Goal: Information Seeking & Learning: Learn about a topic

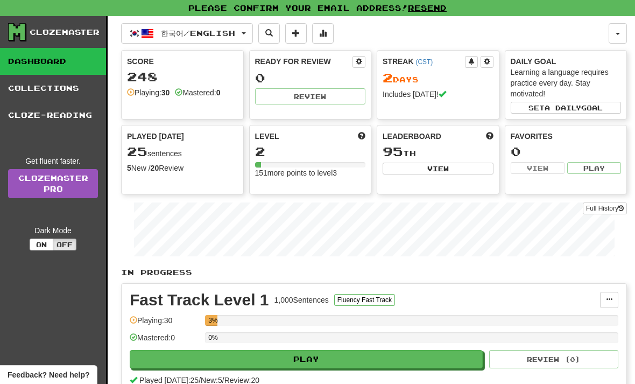
scroll to position [58, 0]
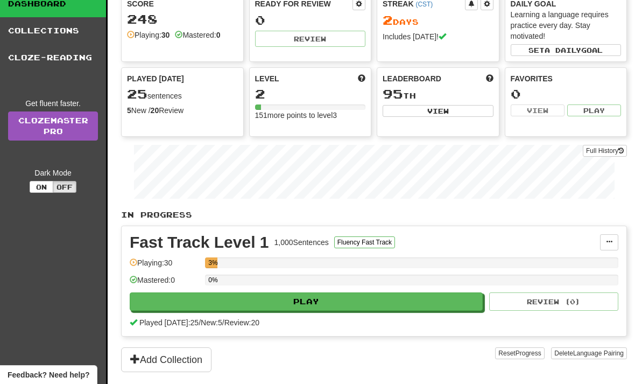
click at [185, 298] on button "Play" at bounding box center [306, 301] width 353 height 18
select select "**"
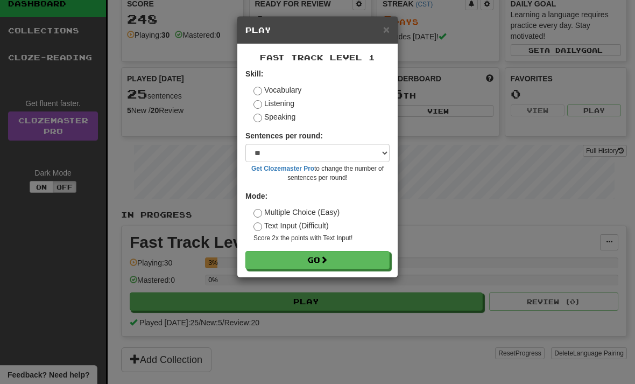
click at [288, 257] on button "Go" at bounding box center [317, 260] width 144 height 18
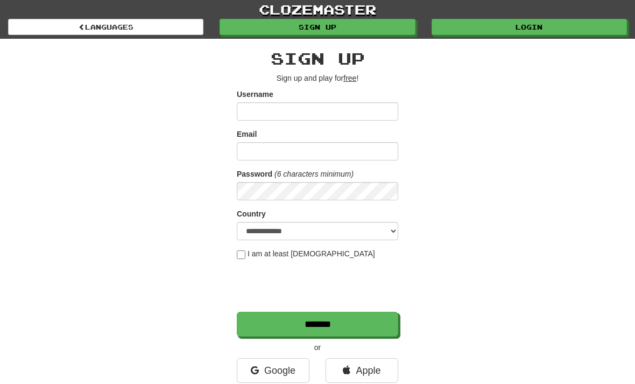
click at [480, 30] on link "Login" at bounding box center [528, 27] width 195 height 16
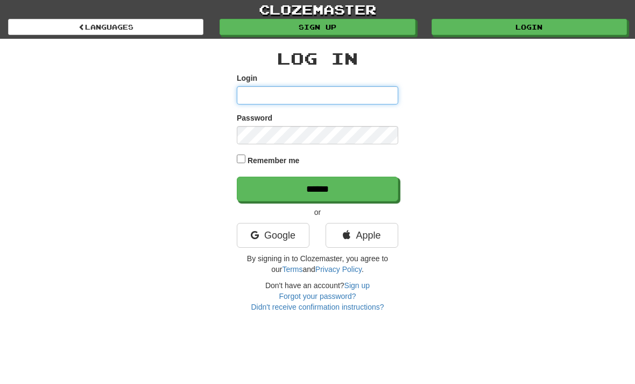
type input "********"
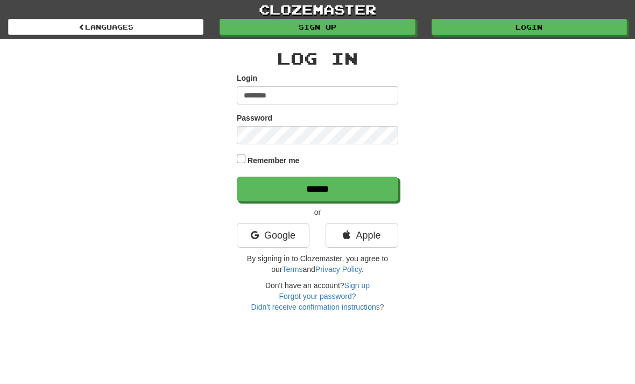
click at [317, 188] on input "******" at bounding box center [317, 188] width 161 height 25
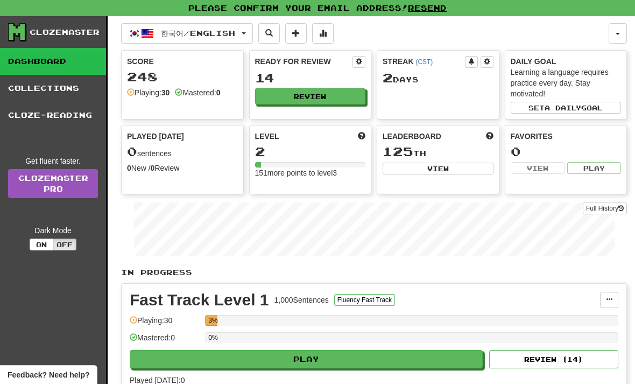
click at [358, 354] on button "Play" at bounding box center [306, 359] width 353 height 18
select select "**"
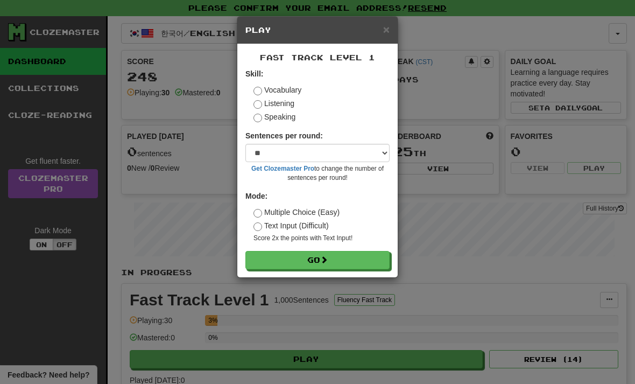
click at [353, 251] on button "Go" at bounding box center [317, 260] width 144 height 18
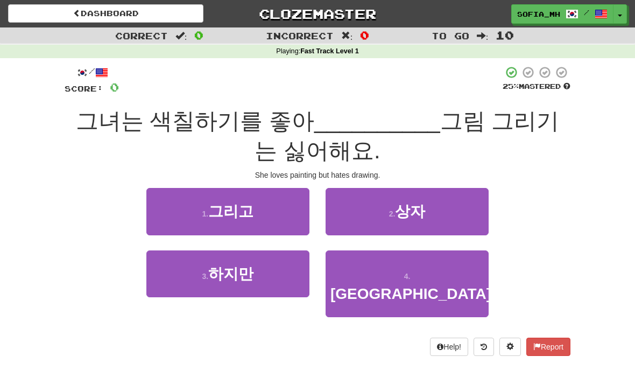
click at [207, 272] on small "3 ." at bounding box center [205, 276] width 6 height 9
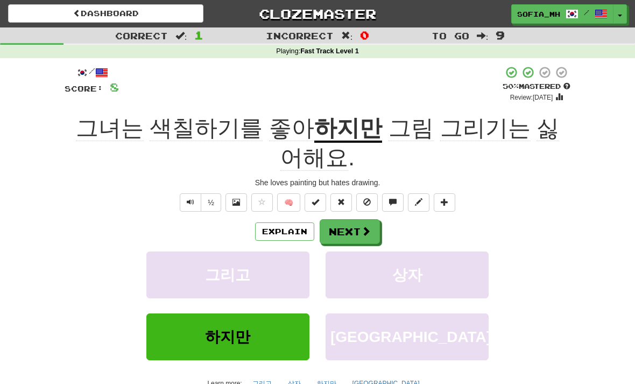
click at [329, 219] on button "Next" at bounding box center [350, 231] width 60 height 25
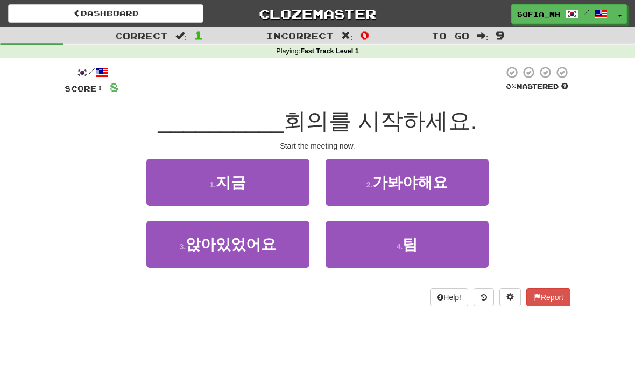
click at [244, 193] on button "1 . 지금" at bounding box center [227, 182] width 163 height 47
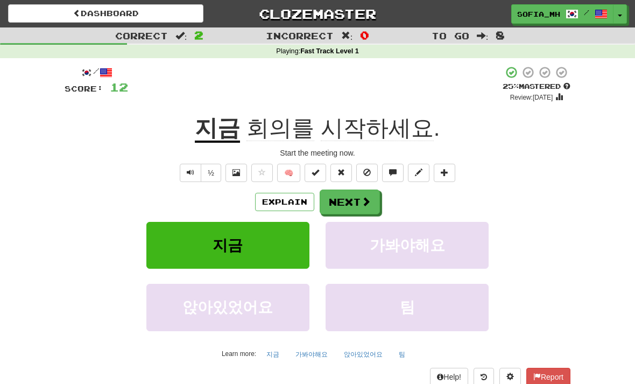
click at [346, 209] on button "Next" at bounding box center [350, 201] width 60 height 25
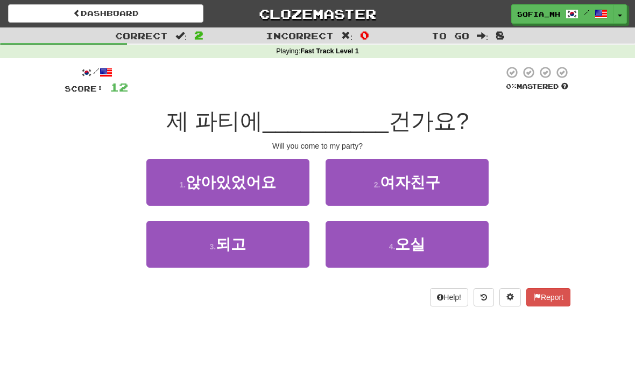
click at [257, 245] on button "3 . 되고" at bounding box center [227, 244] width 163 height 47
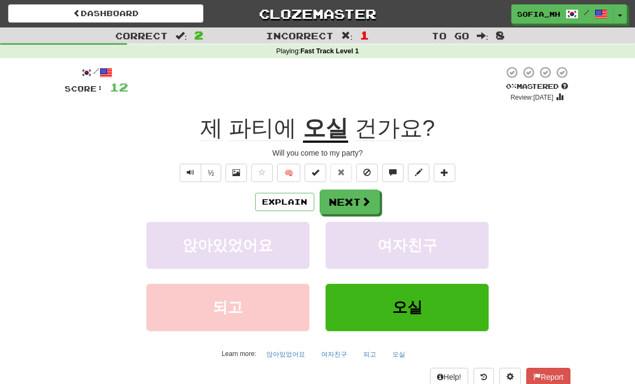
click at [345, 199] on button "Next" at bounding box center [350, 201] width 60 height 25
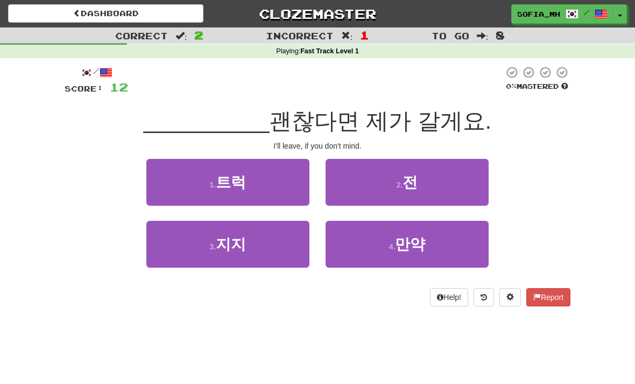
click at [448, 190] on button "2 . 전" at bounding box center [406, 182] width 163 height 47
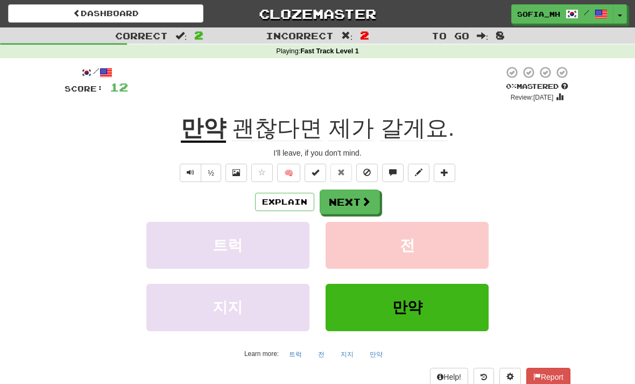
click at [280, 203] on button "Explain" at bounding box center [284, 202] width 59 height 18
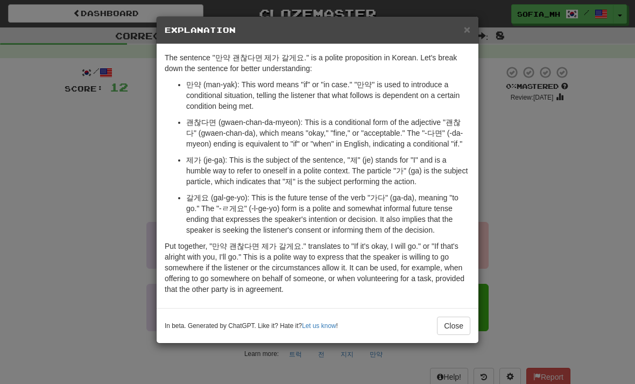
click at [449, 333] on button "Close" at bounding box center [453, 325] width 33 height 18
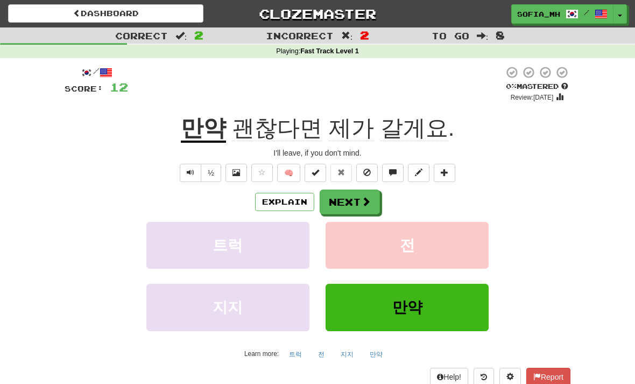
click at [350, 202] on button "Next" at bounding box center [350, 201] width 60 height 25
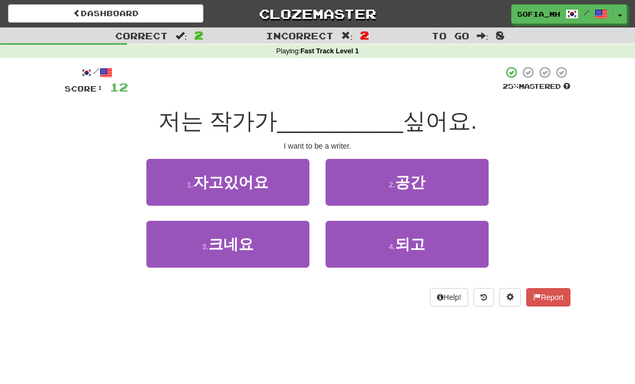
click at [341, 264] on button "4 . 되고" at bounding box center [406, 244] width 163 height 47
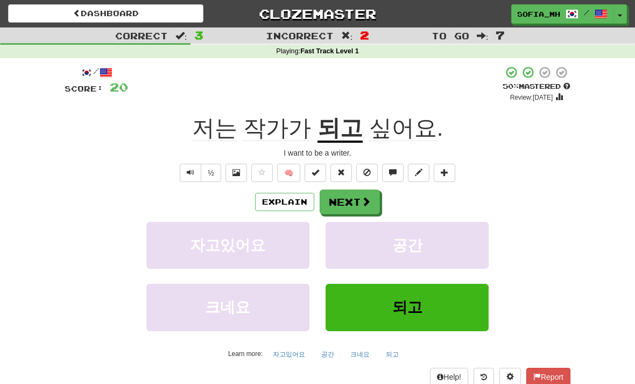
click at [275, 198] on button "Explain" at bounding box center [284, 202] width 59 height 18
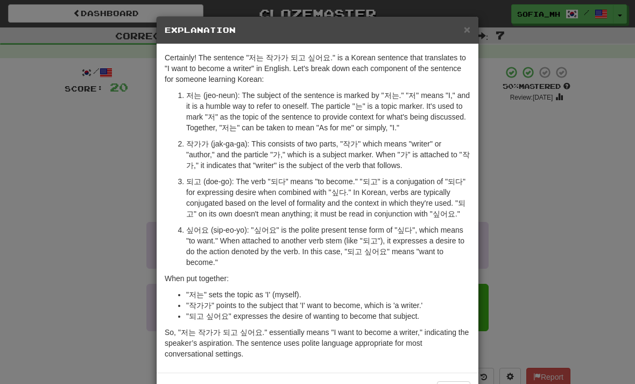
click at [464, 26] on span "×" at bounding box center [467, 29] width 6 height 12
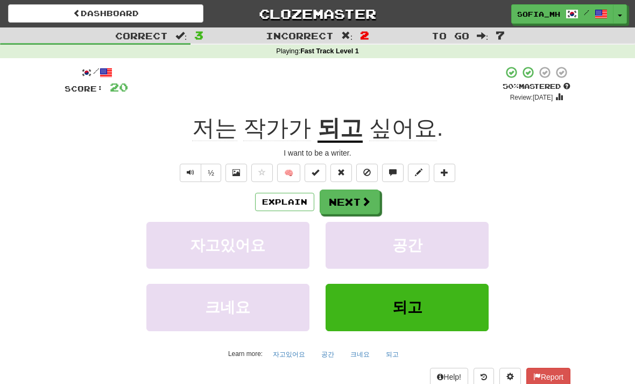
click at [351, 321] on button "되고" at bounding box center [406, 307] width 163 height 47
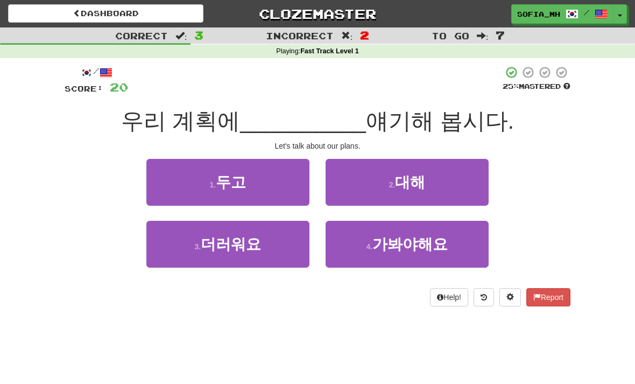
click at [416, 185] on span "대해" at bounding box center [410, 182] width 30 height 17
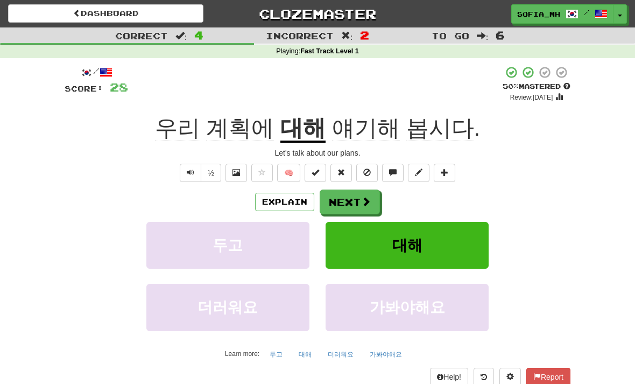
click at [373, 197] on button "Next" at bounding box center [350, 201] width 60 height 25
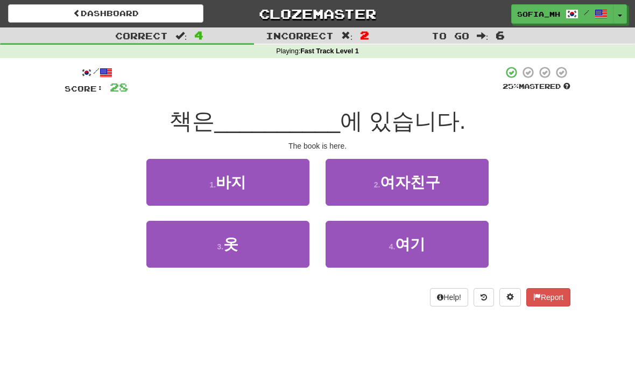
click at [412, 240] on span "여기" at bounding box center [410, 244] width 30 height 17
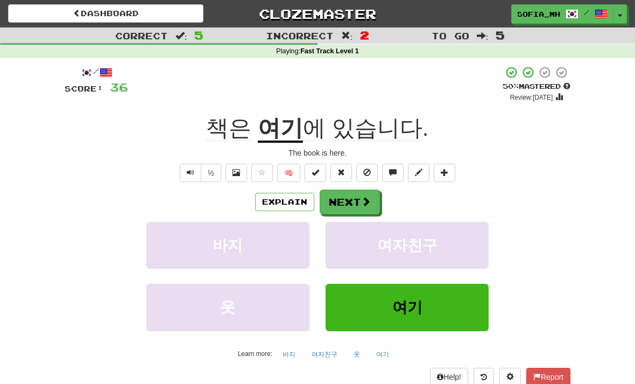
click at [355, 209] on button "Next" at bounding box center [350, 201] width 60 height 25
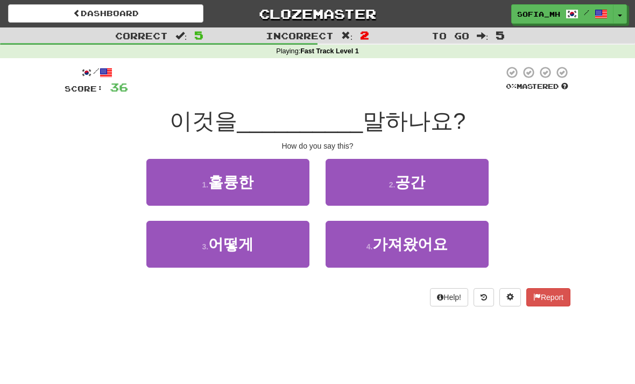
click at [263, 234] on button "3 . 어떻게" at bounding box center [227, 244] width 163 height 47
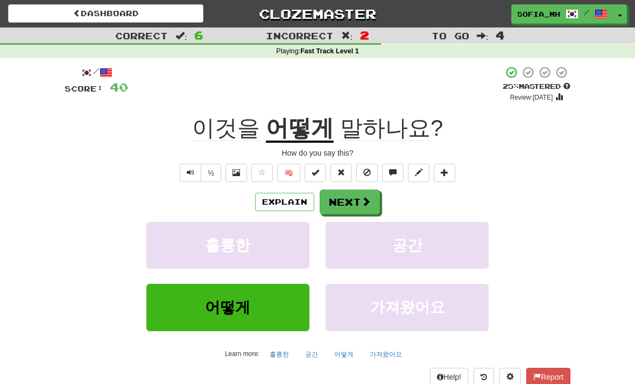
click at [183, 176] on button "Text-to-speech controls" at bounding box center [191, 173] width 22 height 18
click at [185, 172] on button "Text-to-speech controls" at bounding box center [191, 173] width 22 height 18
click at [340, 202] on button "Next" at bounding box center [350, 201] width 60 height 25
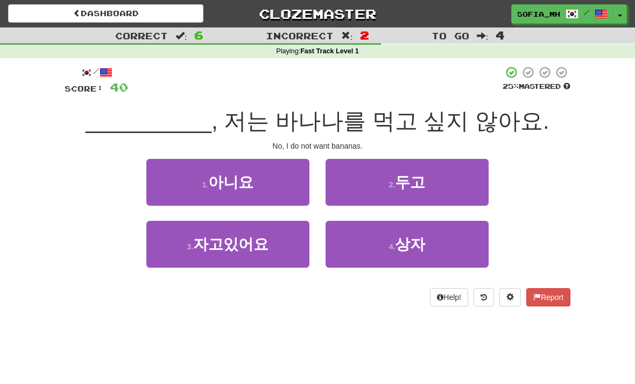
click at [200, 174] on button "1 . 아니요" at bounding box center [227, 182] width 163 height 47
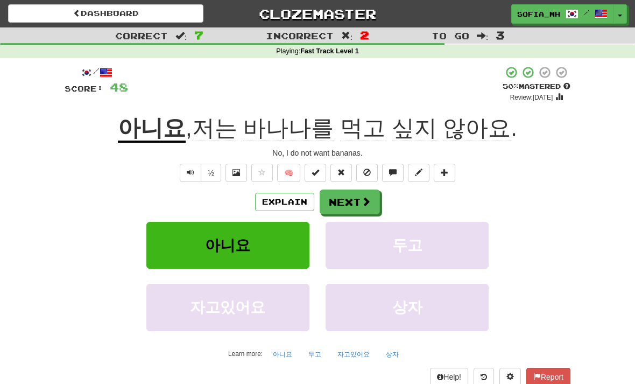
click at [345, 206] on button "Next" at bounding box center [350, 201] width 60 height 25
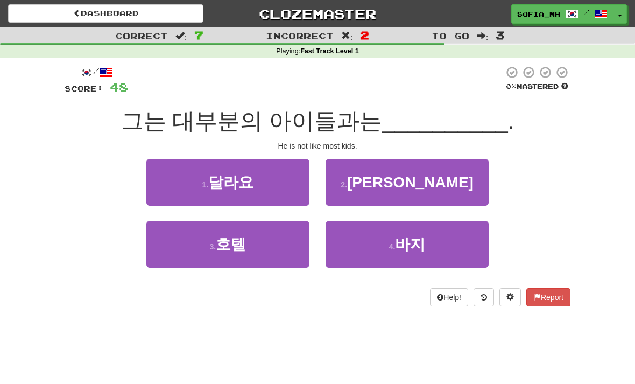
click at [222, 202] on button "1 . 달라요" at bounding box center [227, 182] width 163 height 47
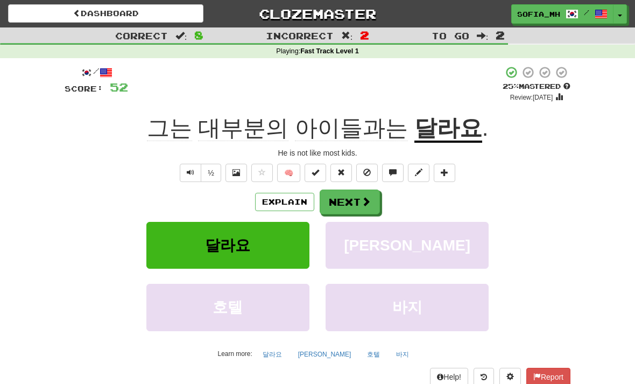
click at [355, 207] on button "Next" at bounding box center [350, 201] width 60 height 25
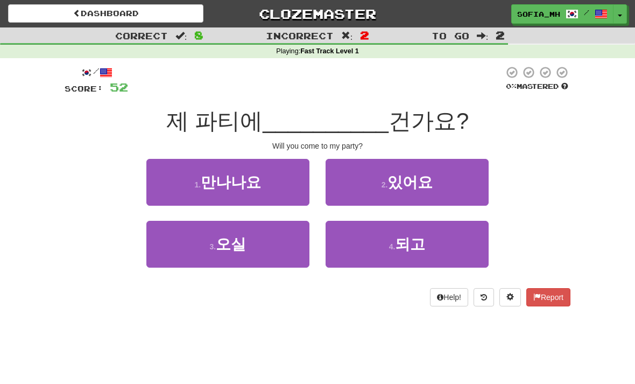
click at [365, 246] on button "4 . 되고" at bounding box center [406, 244] width 163 height 47
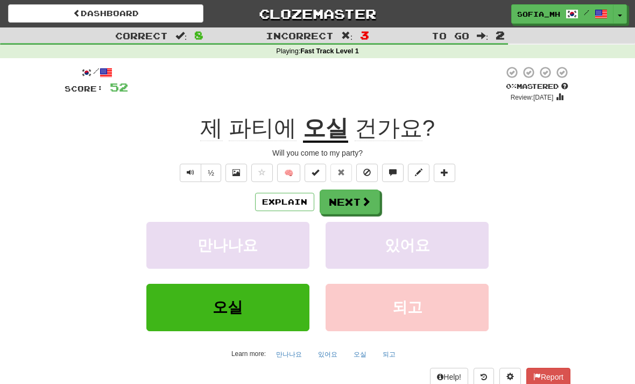
click at [332, 196] on button "Next" at bounding box center [350, 201] width 60 height 25
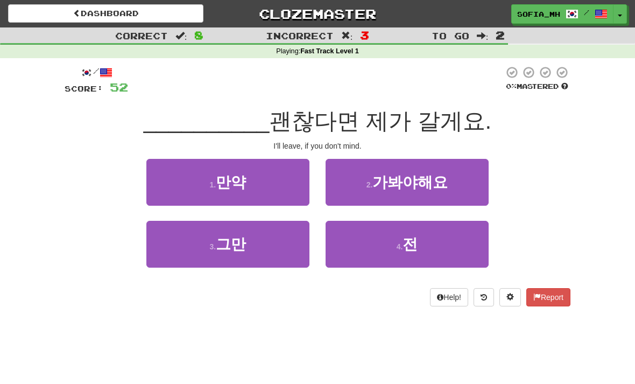
click at [278, 180] on button "1 . 만약" at bounding box center [227, 182] width 163 height 47
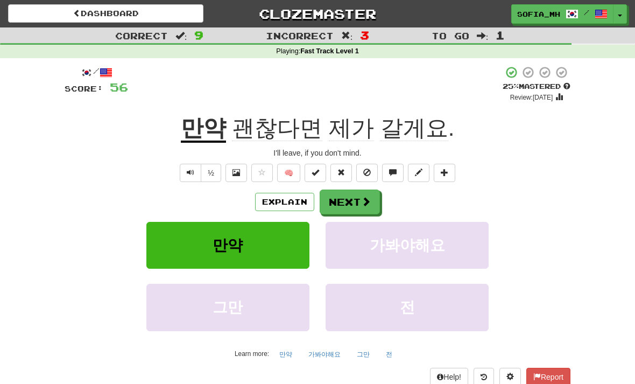
click at [363, 189] on button "Next" at bounding box center [350, 201] width 60 height 25
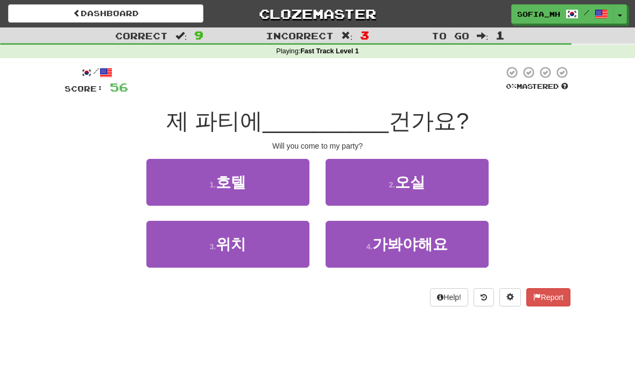
click at [415, 179] on span "오실" at bounding box center [410, 182] width 30 height 17
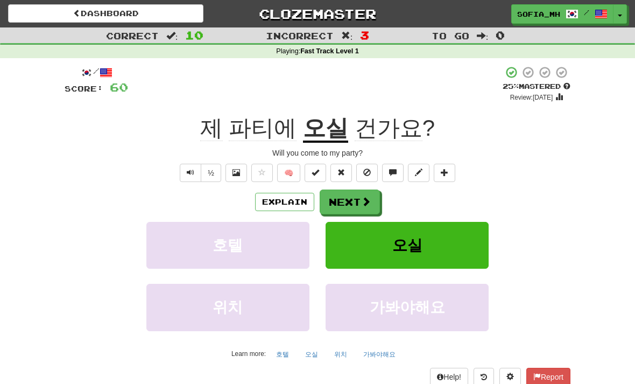
click at [336, 196] on button "Next" at bounding box center [350, 201] width 60 height 25
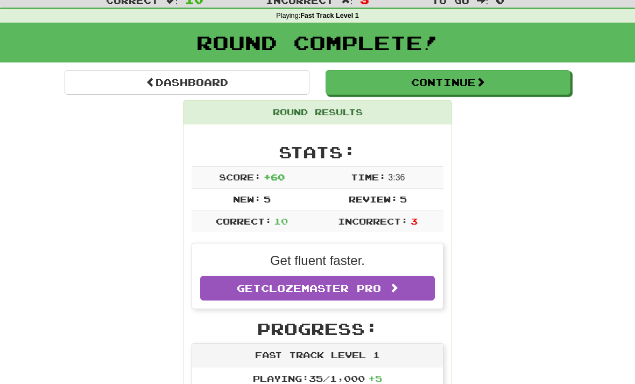
scroll to position [37, 0]
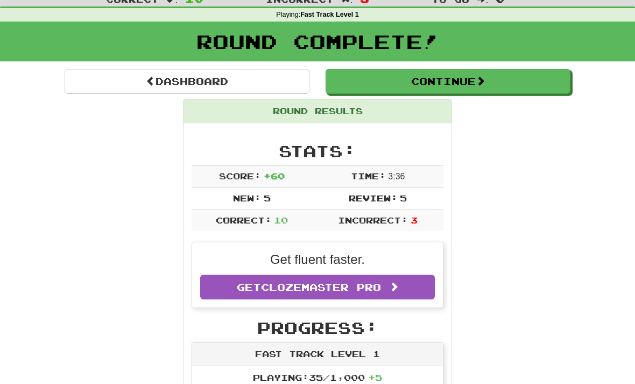
click at [373, 83] on button "Continue" at bounding box center [447, 81] width 245 height 25
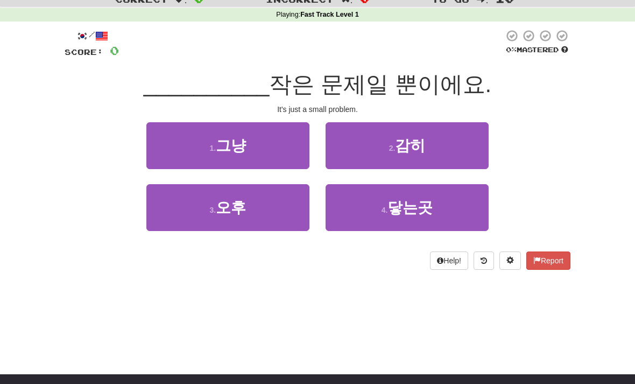
click at [203, 138] on button "1 . 그냥" at bounding box center [227, 145] width 163 height 47
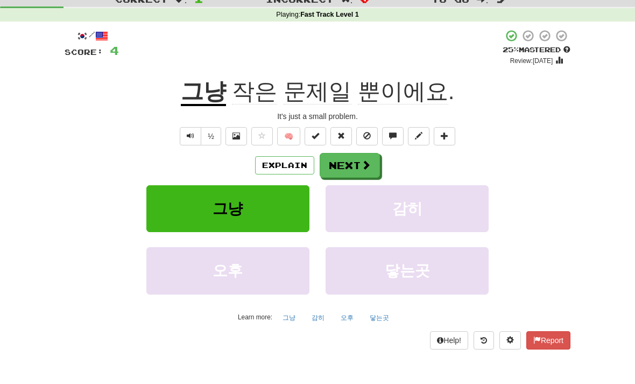
click at [346, 163] on button "Next" at bounding box center [350, 165] width 60 height 25
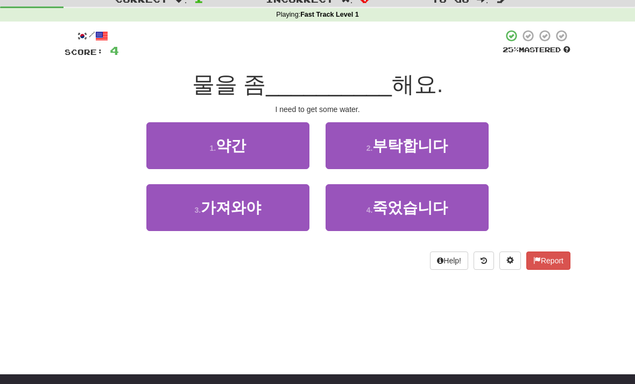
click at [175, 196] on button "3 . 가져와야" at bounding box center [227, 207] width 163 height 47
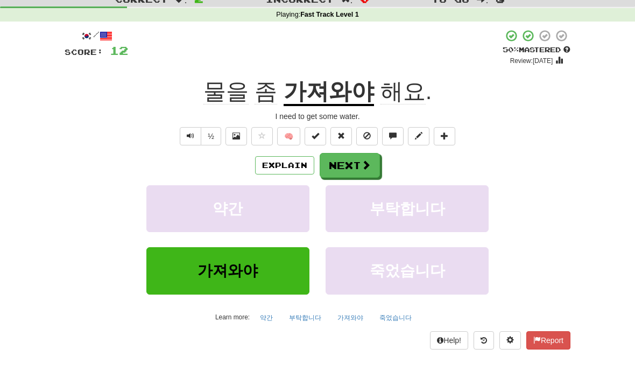
click at [324, 166] on button "Next" at bounding box center [350, 165] width 60 height 25
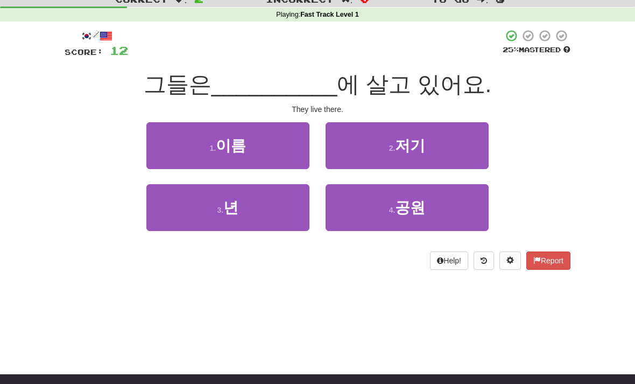
click at [367, 138] on button "2 . 저기" at bounding box center [406, 145] width 163 height 47
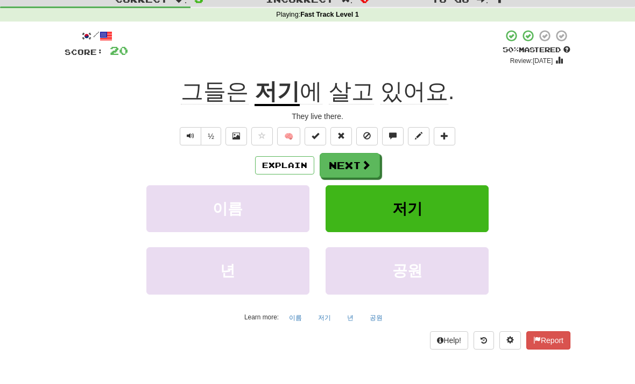
click at [355, 171] on button "Next" at bounding box center [350, 165] width 60 height 25
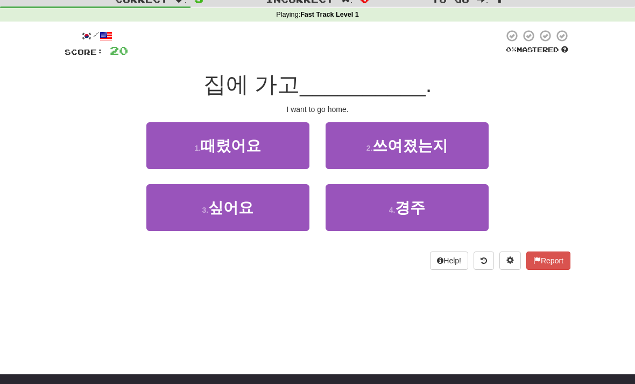
click at [208, 209] on small "3 ." at bounding box center [205, 210] width 6 height 9
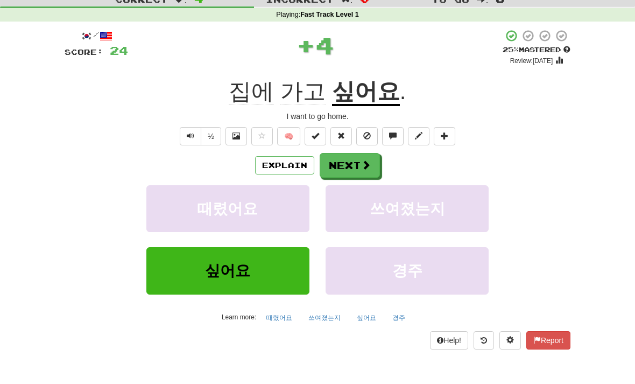
click at [351, 162] on button "Next" at bounding box center [350, 165] width 60 height 25
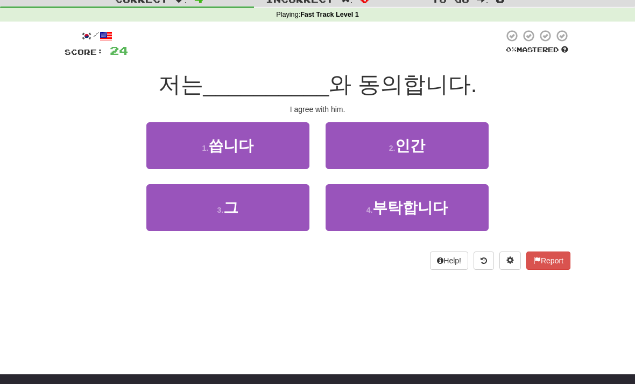
click at [364, 138] on button "2 . 인간" at bounding box center [406, 145] width 163 height 47
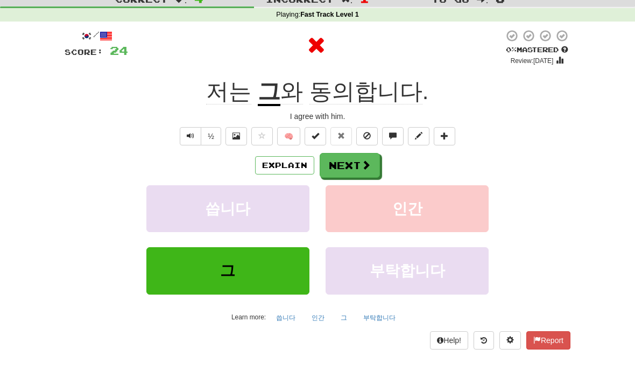
click at [256, 286] on button "그" at bounding box center [227, 270] width 163 height 47
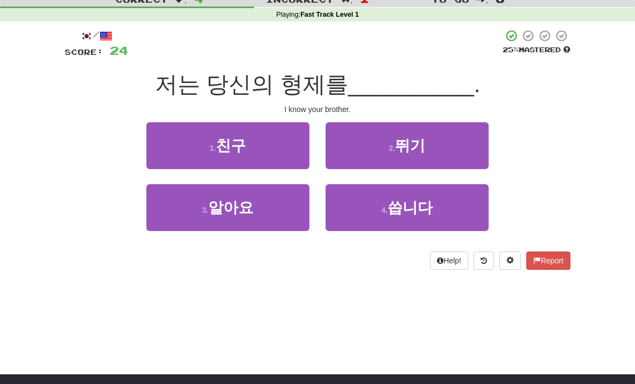
click at [189, 210] on button "3 . 알아요" at bounding box center [227, 207] width 163 height 47
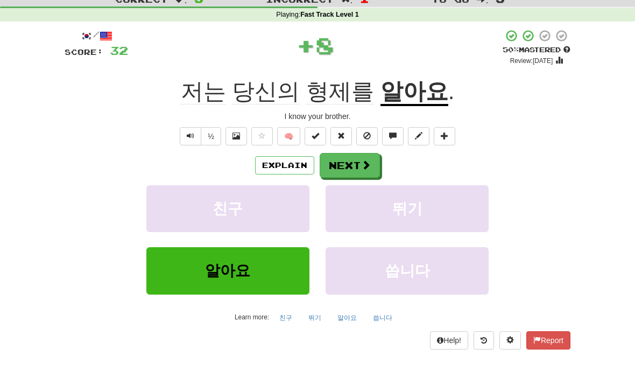
click at [357, 153] on button "Next" at bounding box center [350, 165] width 60 height 25
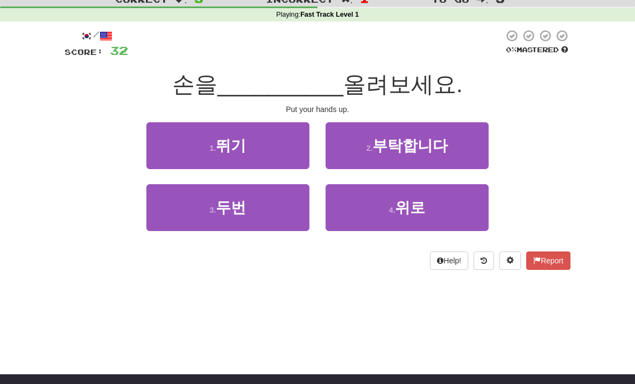
click at [418, 199] on span "위로" at bounding box center [410, 207] width 30 height 17
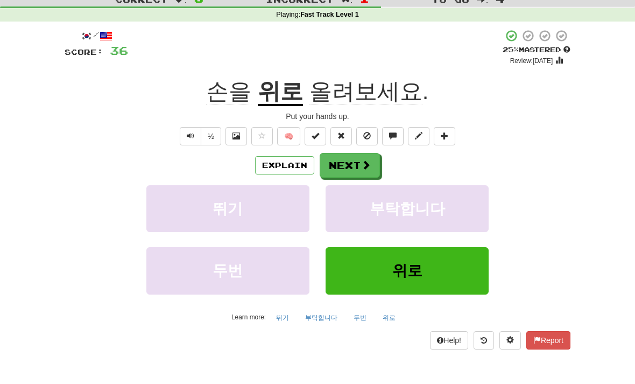
click at [355, 175] on button "Next" at bounding box center [350, 165] width 60 height 25
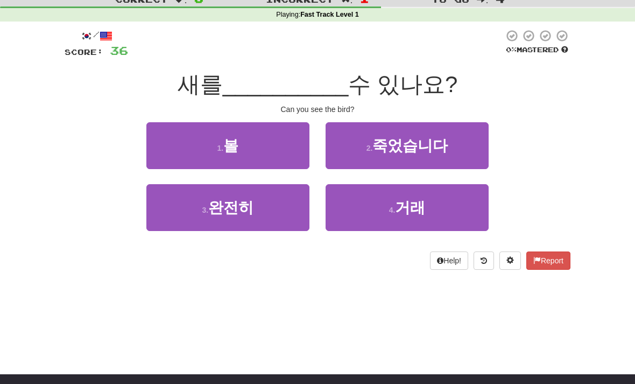
click at [213, 138] on button "1 . 볼" at bounding box center [227, 145] width 163 height 47
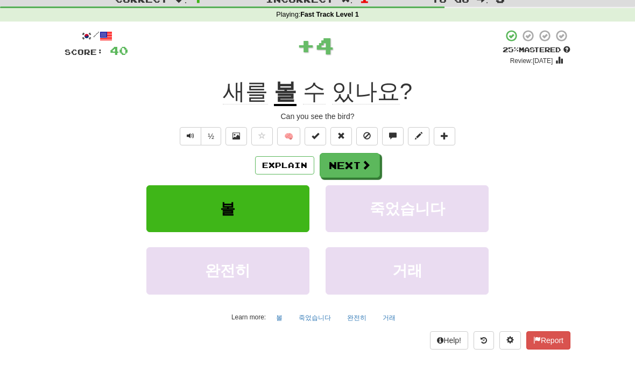
click at [362, 161] on span at bounding box center [366, 165] width 10 height 10
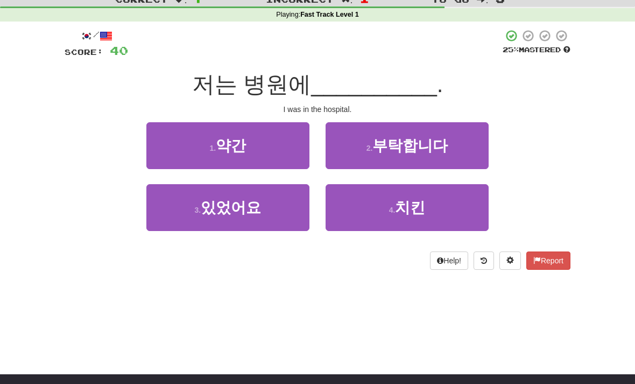
click at [241, 206] on span "있었어요" at bounding box center [231, 207] width 60 height 17
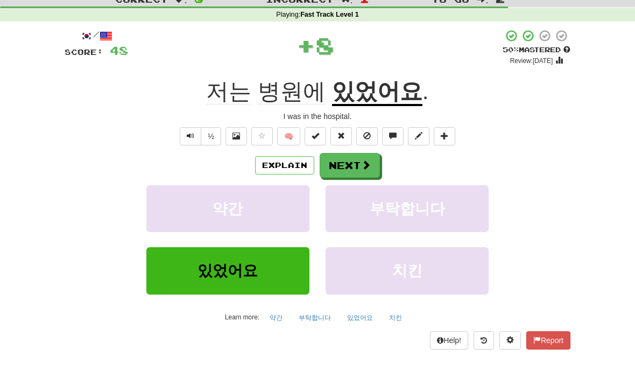
click at [362, 162] on span at bounding box center [366, 165] width 10 height 10
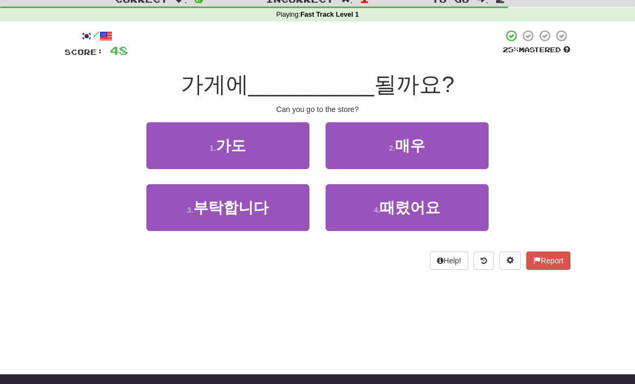
click at [279, 145] on button "1 . 가도" at bounding box center [227, 145] width 163 height 47
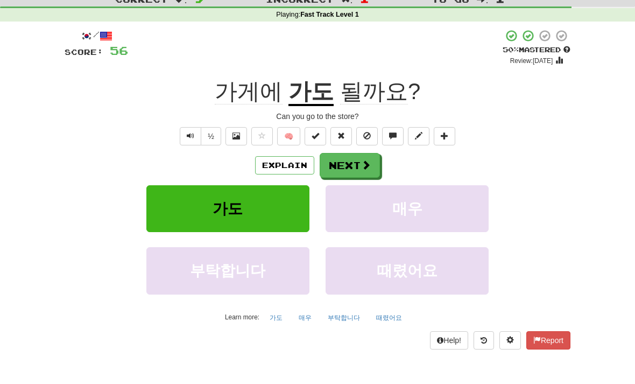
click at [367, 164] on span at bounding box center [366, 165] width 10 height 10
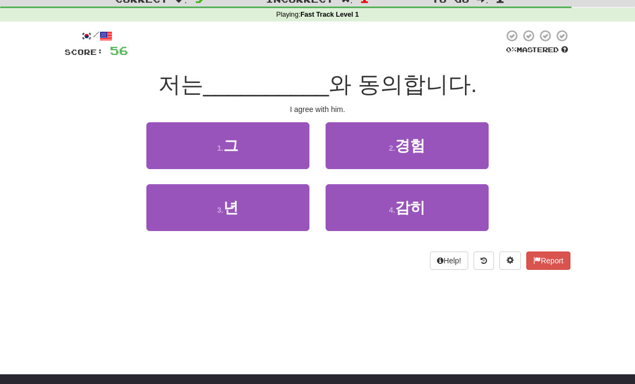
click at [256, 146] on button "1 . 그" at bounding box center [227, 145] width 163 height 47
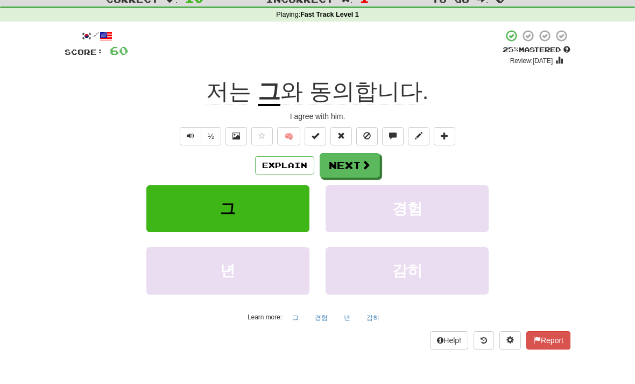
click at [359, 170] on button "Next" at bounding box center [350, 165] width 60 height 25
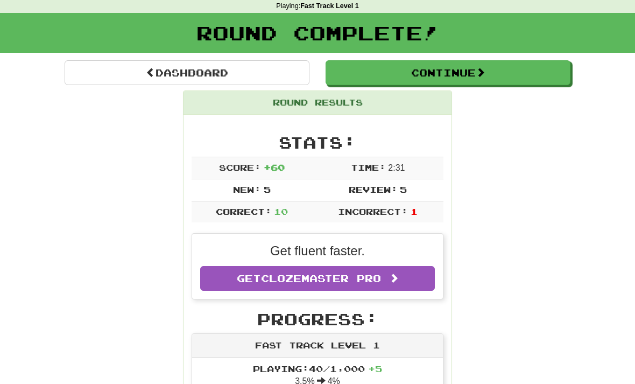
scroll to position [45, 0]
click at [121, 68] on link "Dashboard" at bounding box center [187, 72] width 245 height 25
